Goal: Task Accomplishment & Management: Manage account settings

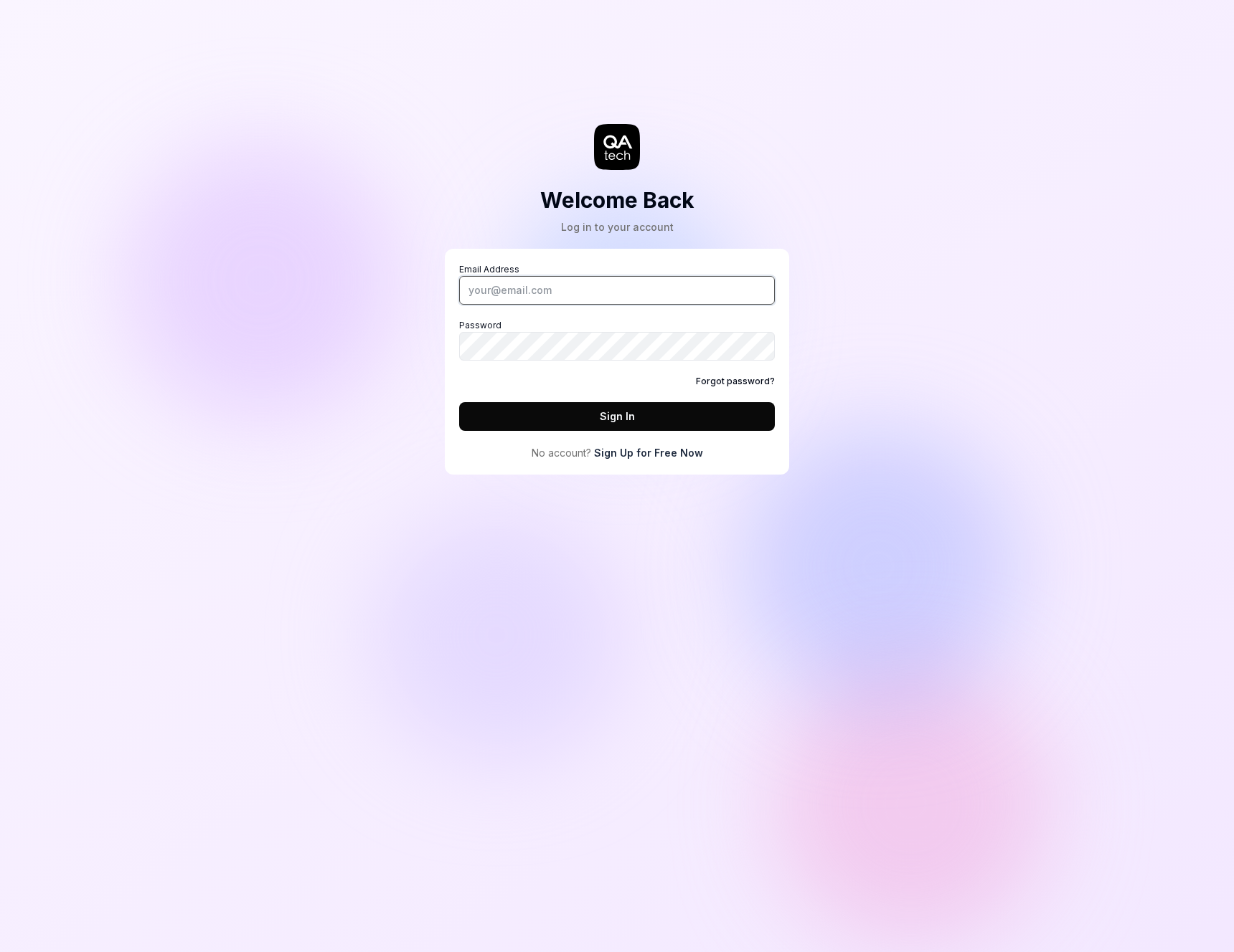
click at [577, 288] on input "Email Address" at bounding box center [617, 291] width 315 height 29
click at [577, 287] on input "Email Address" at bounding box center [617, 291] width 315 height 29
drag, startPoint x: 1058, startPoint y: 123, endPoint x: 967, endPoint y: 253, distance: 158.7
click at [1058, 124] on div "Welcome Back Log in to your account Email Address Password Forgot password? Sig…" at bounding box center [617, 476] width 1234 height 952
click at [739, 378] on link "Forgot password?" at bounding box center [735, 381] width 79 height 13
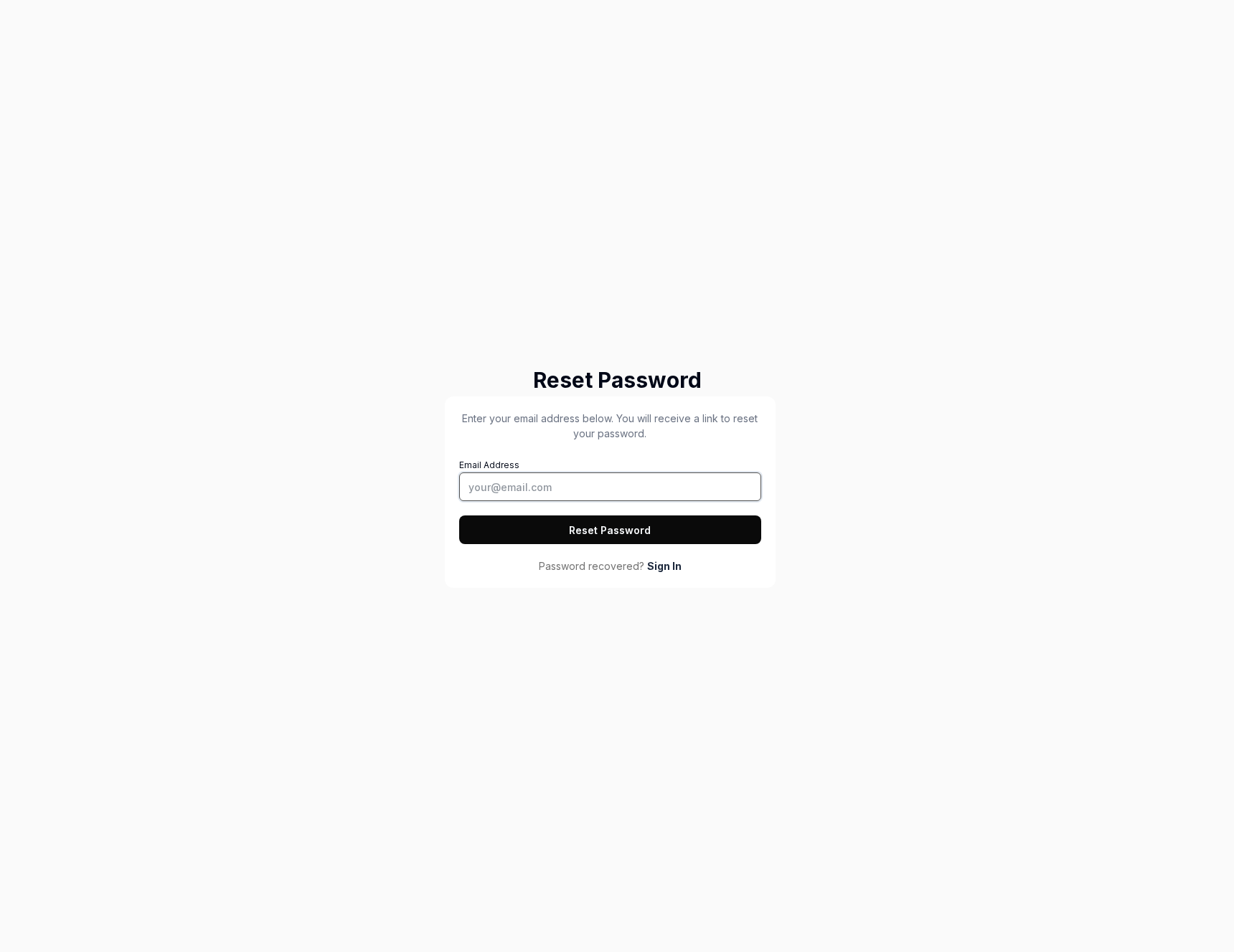
click at [531, 492] on input "Email Address" at bounding box center [610, 487] width 302 height 29
type input "[EMAIL_ADDRESS][DOMAIN_NAME]"
click at [593, 522] on button "Reset Password" at bounding box center [610, 530] width 302 height 29
